Goal: Task Accomplishment & Management: Use online tool/utility

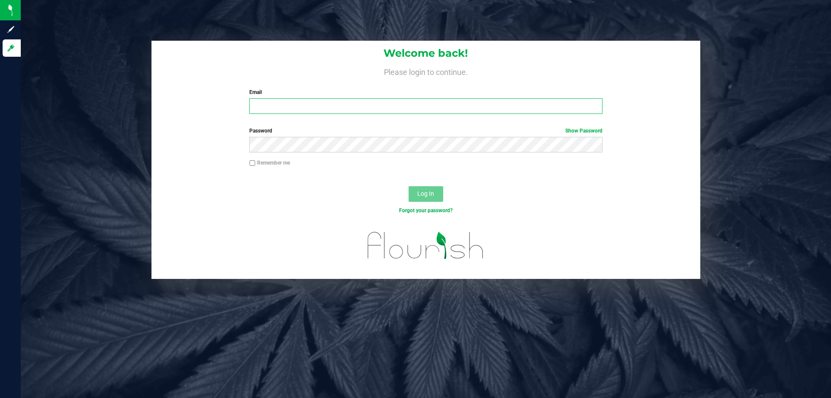
click at [270, 109] on input "Email" at bounding box center [425, 106] width 353 height 16
type input "[EMAIL_ADDRESS][DOMAIN_NAME]"
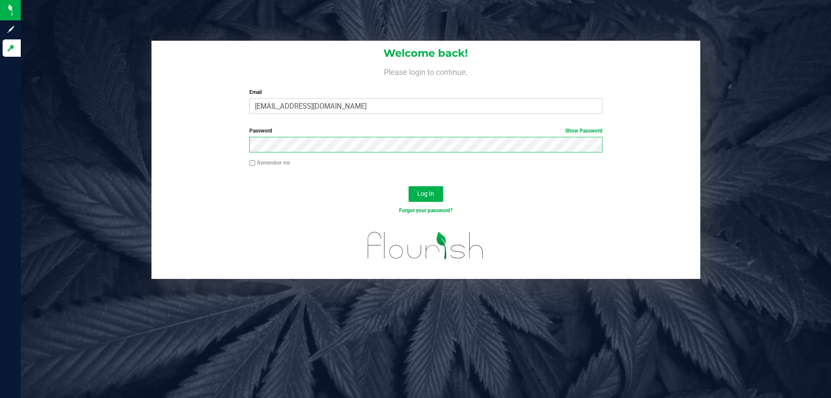
click at [408, 186] on button "Log In" at bounding box center [425, 194] width 35 height 16
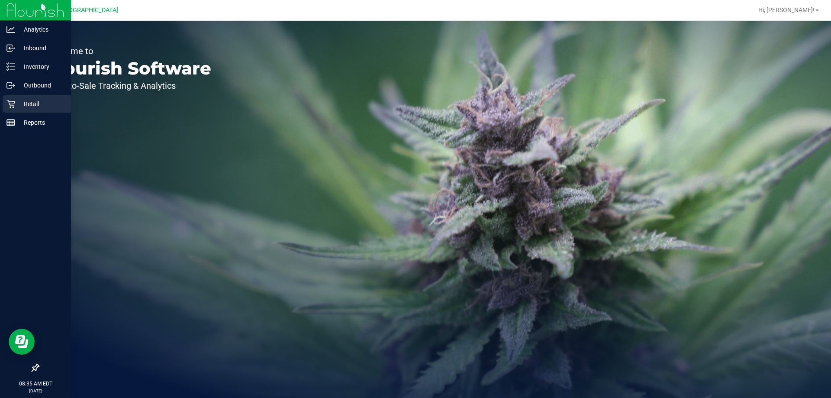
click at [32, 104] on p "Retail" at bounding box center [41, 104] width 52 height 10
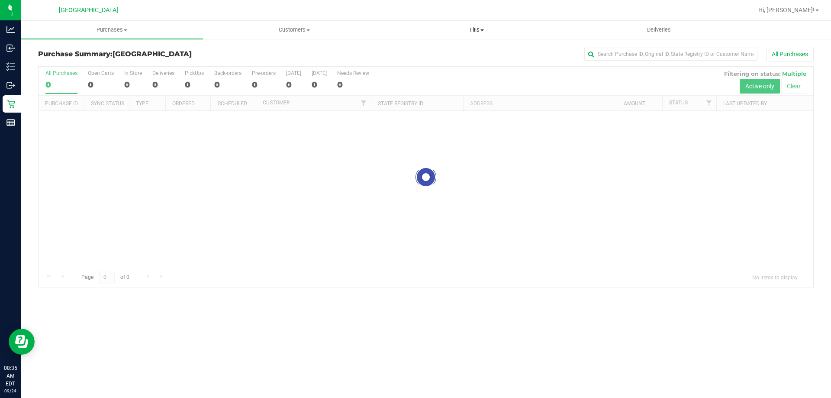
click at [482, 32] on span "Tills" at bounding box center [476, 30] width 181 height 8
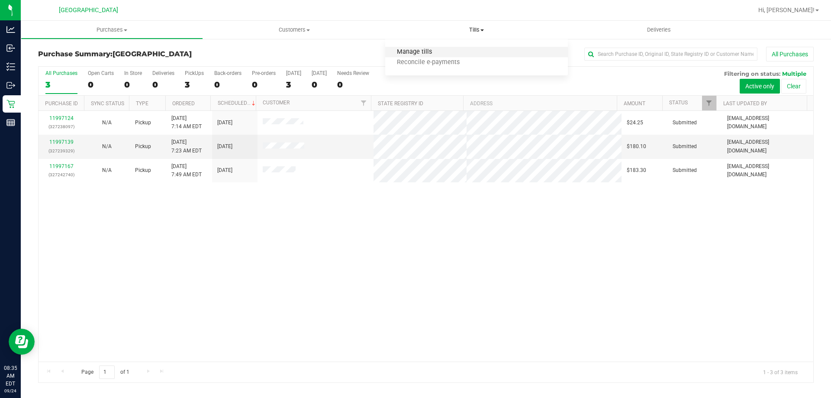
click at [440, 50] on span "Manage tills" at bounding box center [414, 51] width 58 height 7
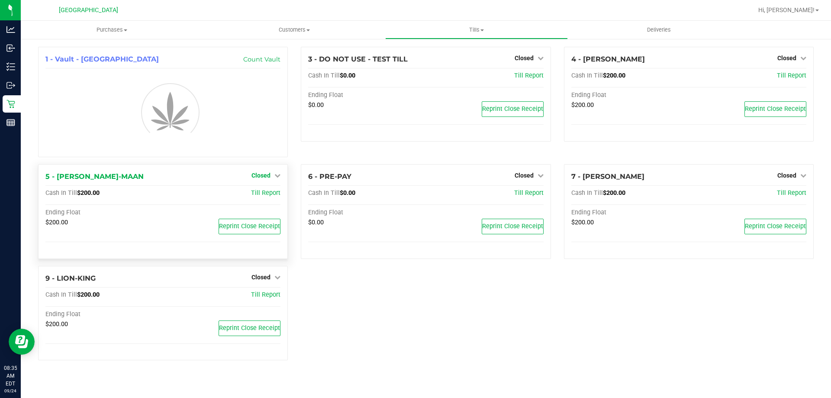
click at [272, 177] on link "Closed" at bounding box center [265, 175] width 29 height 7
click at [271, 193] on link "Open Till" at bounding box center [260, 193] width 23 height 7
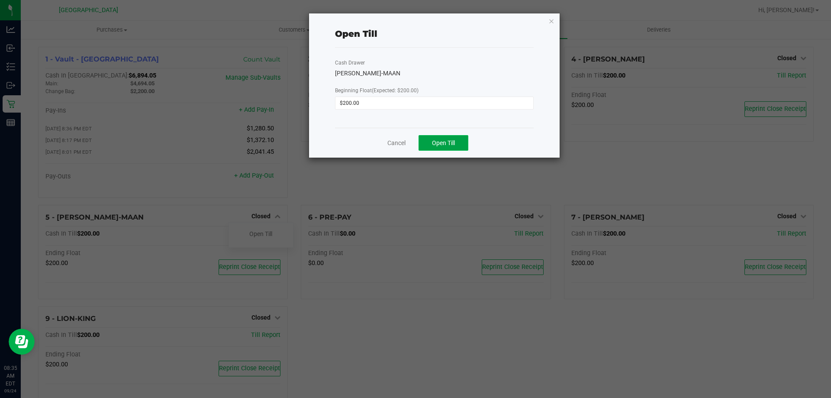
click at [444, 146] on span "Open Till" at bounding box center [443, 142] width 23 height 7
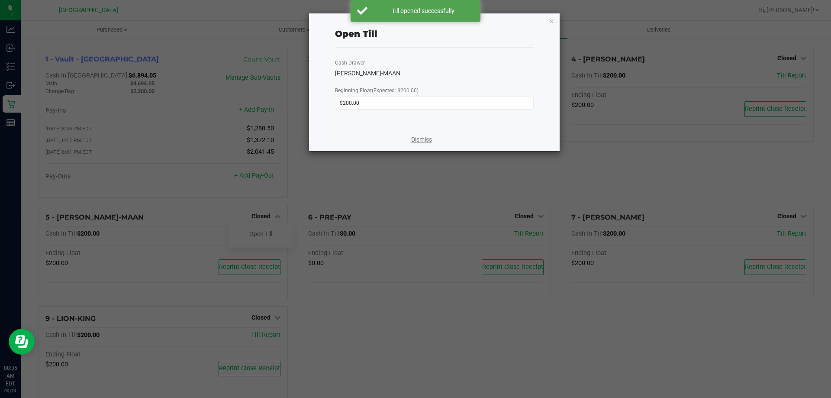
click at [424, 137] on link "Dismiss" at bounding box center [421, 139] width 21 height 9
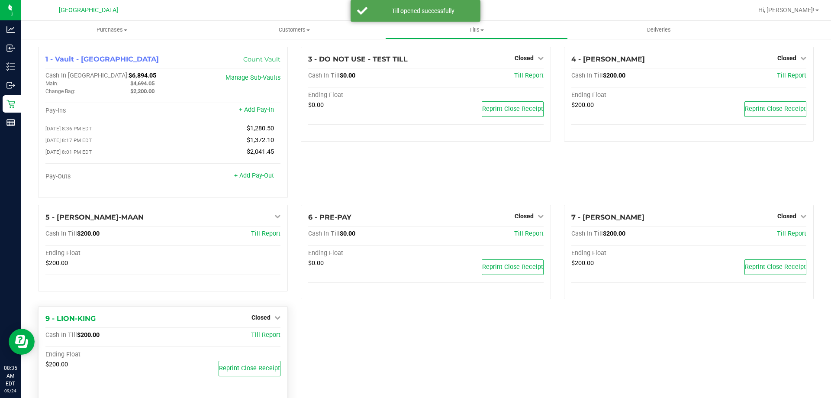
click at [272, 322] on div "Closed" at bounding box center [265, 317] width 29 height 10
click at [274, 317] on icon at bounding box center [277, 317] width 6 height 6
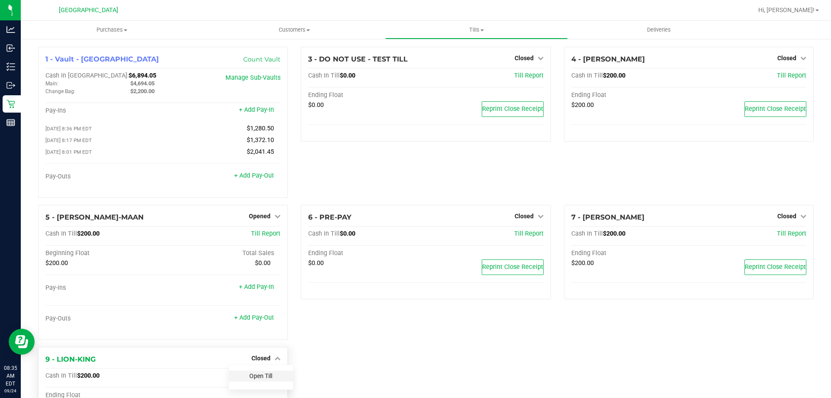
click at [258, 379] on link "Open Till" at bounding box center [260, 375] width 23 height 7
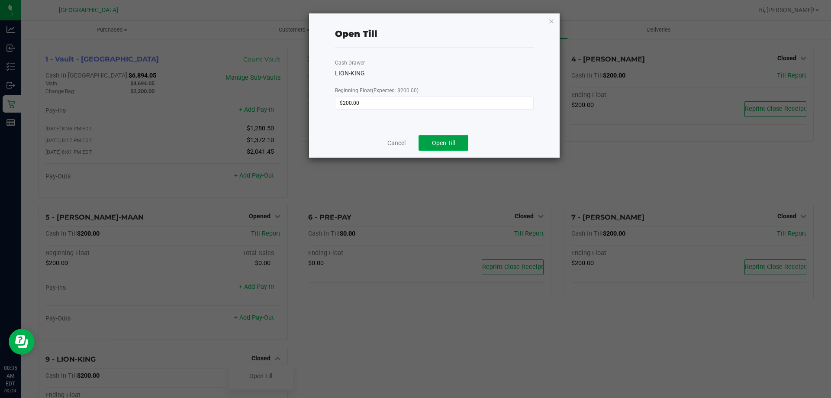
click at [450, 148] on button "Open Till" at bounding box center [443, 143] width 50 height 16
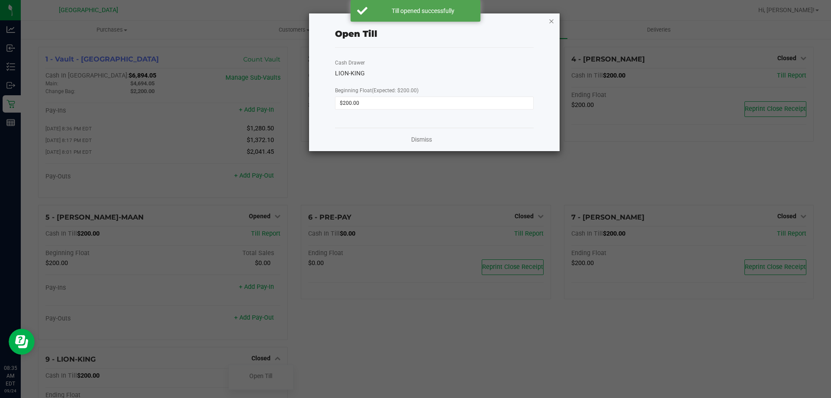
click at [552, 21] on icon "button" at bounding box center [551, 21] width 6 height 10
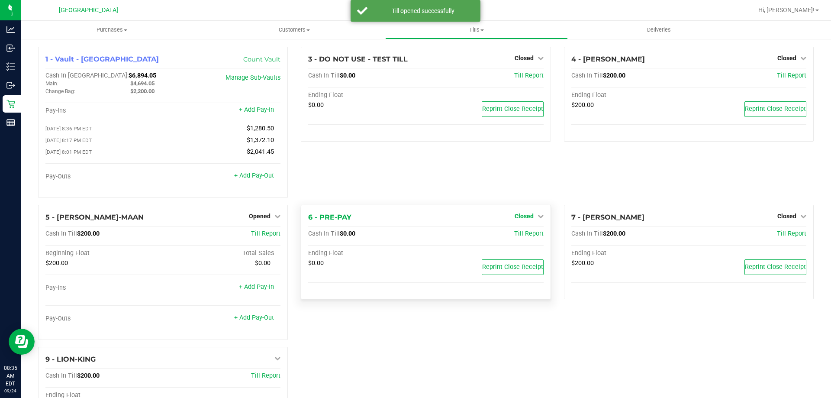
click at [529, 218] on span "Closed" at bounding box center [523, 215] width 19 height 7
click at [519, 237] on link "Open Till" at bounding box center [523, 233] width 23 height 7
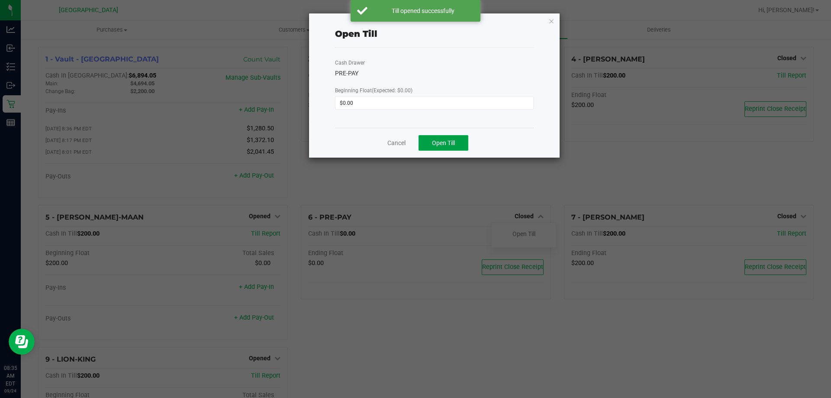
click at [452, 143] on span "Open Till" at bounding box center [443, 142] width 23 height 7
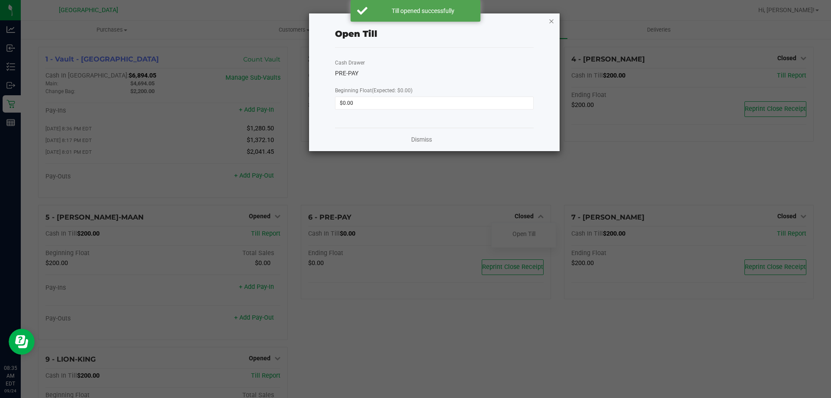
click at [548, 21] on icon "button" at bounding box center [551, 21] width 6 height 10
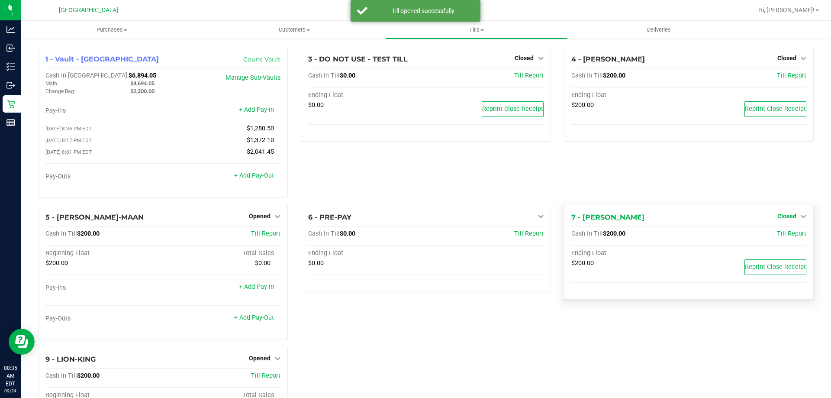
click at [785, 219] on span "Closed" at bounding box center [786, 215] width 19 height 7
click at [767, 239] on div "Open Till" at bounding box center [786, 233] width 64 height 11
click at [765, 235] on div "Open Till" at bounding box center [786, 233] width 64 height 11
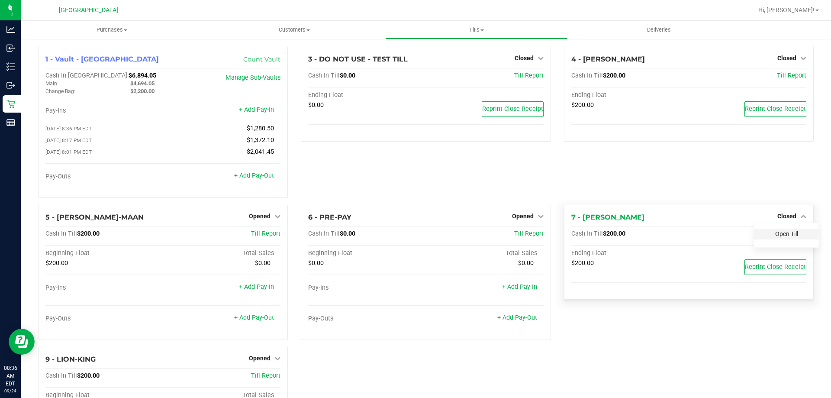
click at [787, 237] on link "Open Till" at bounding box center [786, 233] width 23 height 7
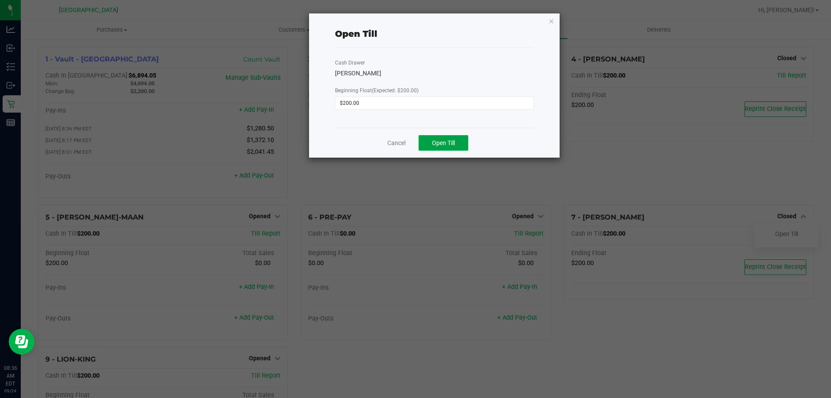
click at [446, 138] on button "Open Till" at bounding box center [443, 143] width 50 height 16
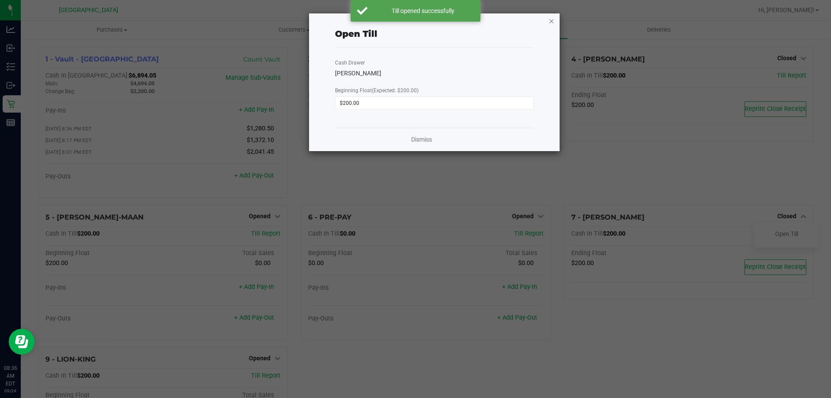
click at [549, 18] on icon "button" at bounding box center [551, 21] width 6 height 10
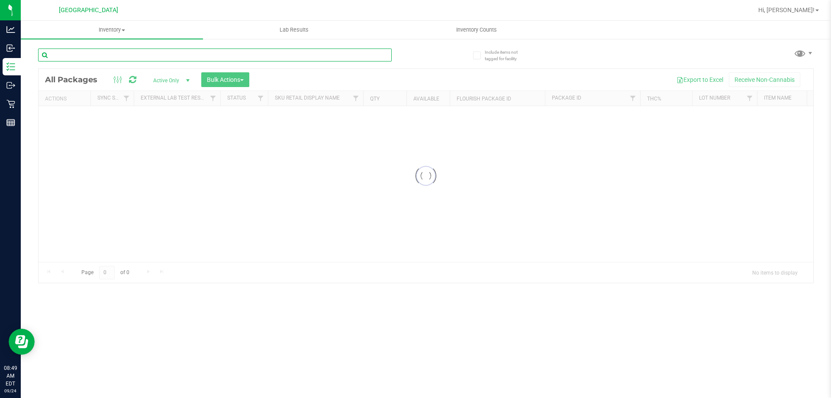
drag, startPoint x: 166, startPoint y: 53, endPoint x: 173, endPoint y: 51, distance: 7.0
click at [167, 53] on input "text" at bounding box center [215, 54] width 354 height 13
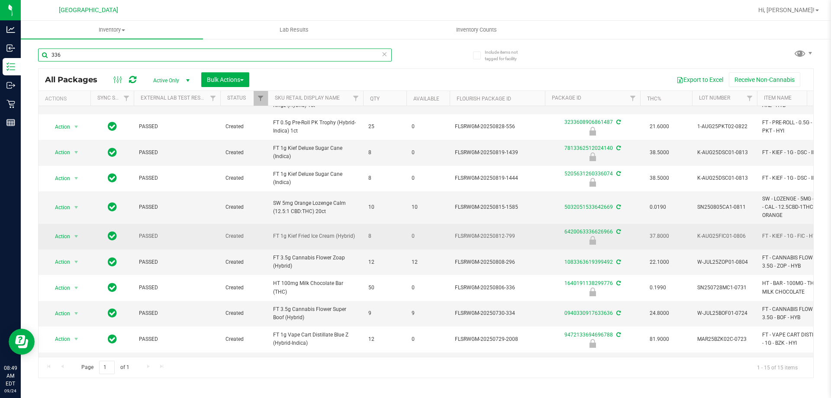
scroll to position [87, 0]
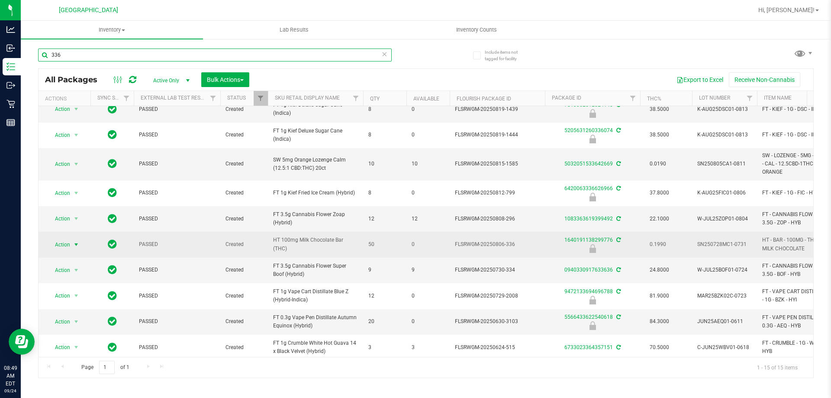
type input "336"
click at [75, 244] on span "select" at bounding box center [76, 244] width 7 height 7
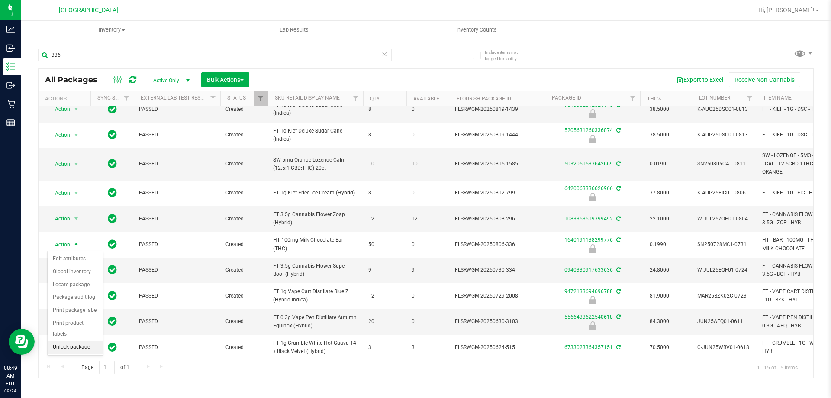
click at [88, 341] on li "Unlock package" at bounding box center [75, 347] width 55 height 13
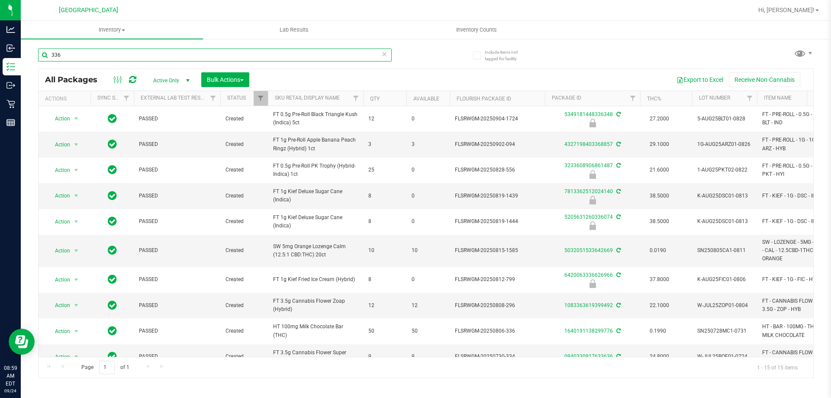
click at [91, 58] on input "336" at bounding box center [215, 54] width 354 height 13
type input "3"
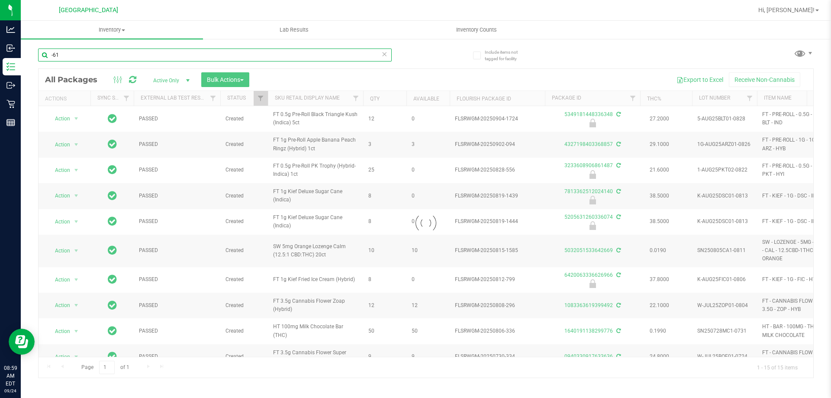
type input "-610"
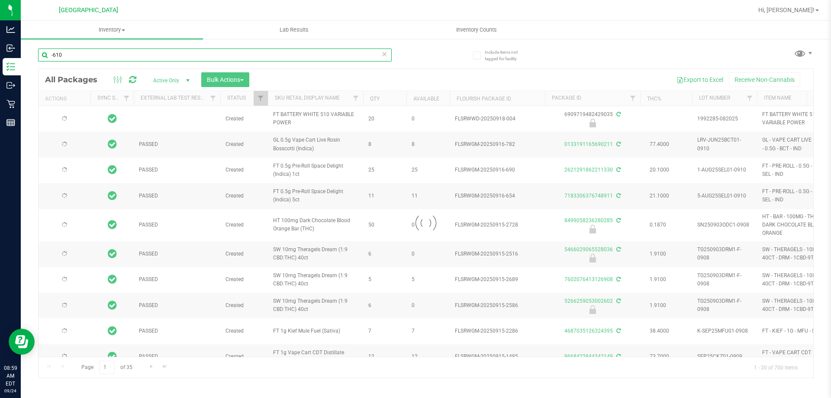
type input "[DATE]"
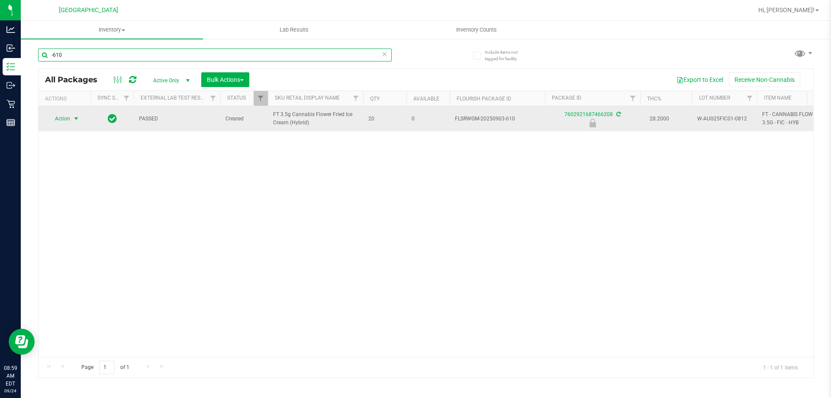
type input "-610"
click at [70, 118] on span "Action" at bounding box center [58, 118] width 23 height 12
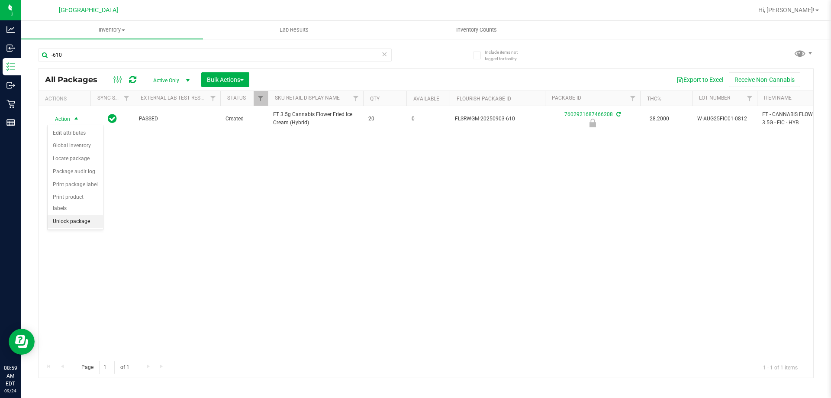
click at [80, 215] on li "Unlock package" at bounding box center [75, 221] width 55 height 13
